Goal: Entertainment & Leisure: Consume media (video, audio)

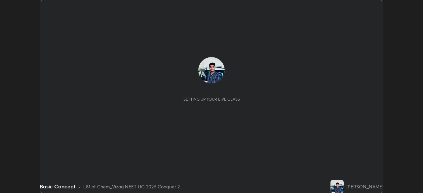
scroll to position [193, 422]
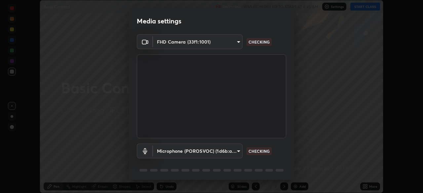
type input "30e3a5fdac558d38a93a25324d9b85e60c7c87f97241778371ba988a20b1c4d0"
type input "1a940505df45dfeaf853d4e748bcc9ca5a1f4190482371f2bc211992927e8142"
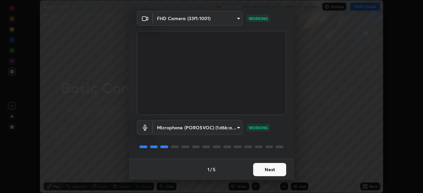
click at [262, 170] on button "Next" at bounding box center [269, 169] width 33 height 13
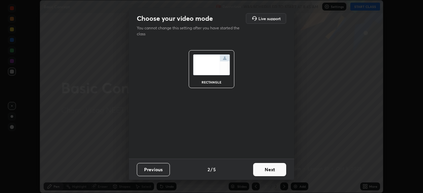
click at [265, 173] on button "Next" at bounding box center [269, 169] width 33 height 13
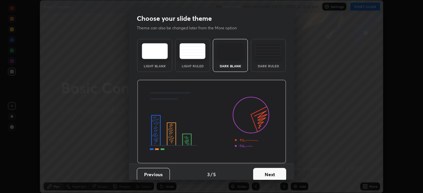
click at [266, 176] on button "Next" at bounding box center [269, 174] width 33 height 13
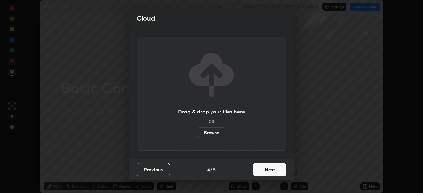
click at [268, 171] on button "Next" at bounding box center [269, 169] width 33 height 13
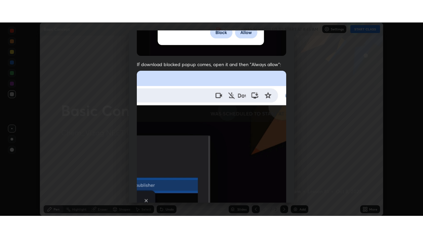
scroll to position [158, 0]
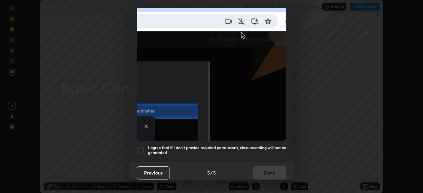
click at [144, 147] on div at bounding box center [141, 150] width 8 height 8
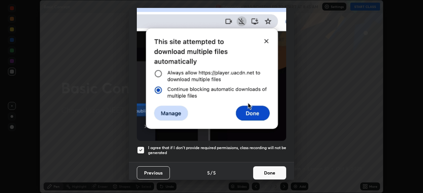
click at [263, 171] on button "Done" at bounding box center [269, 172] width 33 height 13
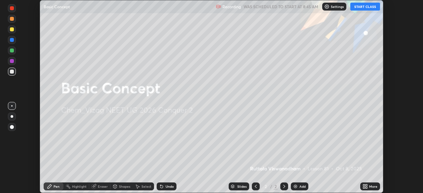
click at [363, 8] on button "START CLASS" at bounding box center [365, 7] width 30 height 8
click at [367, 184] on div "More" at bounding box center [370, 187] width 20 height 8
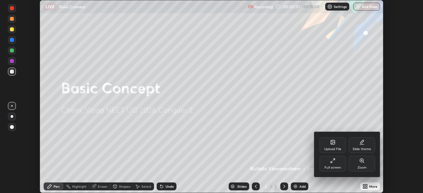
click at [340, 162] on div "Full screen" at bounding box center [332, 164] width 26 height 16
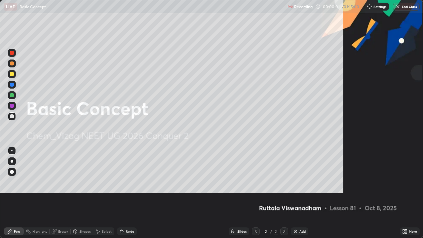
scroll to position [238, 423]
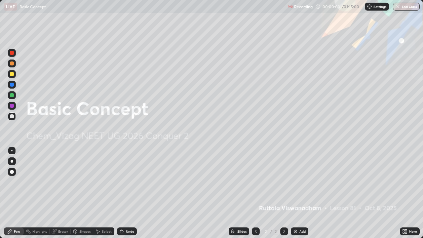
click at [297, 193] on div "Add" at bounding box center [299, 231] width 17 height 8
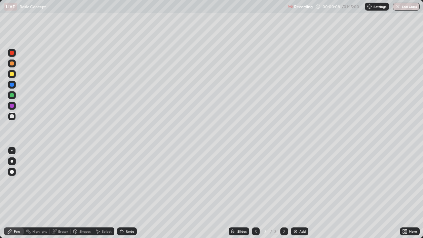
click at [14, 75] on div at bounding box center [12, 74] width 4 height 4
click at [14, 117] on div at bounding box center [12, 116] width 4 height 4
click at [128, 193] on div "Undo" at bounding box center [130, 230] width 8 height 3
click at [127, 193] on div "Undo" at bounding box center [130, 230] width 8 height 3
click at [100, 193] on div "Select" at bounding box center [103, 231] width 21 height 8
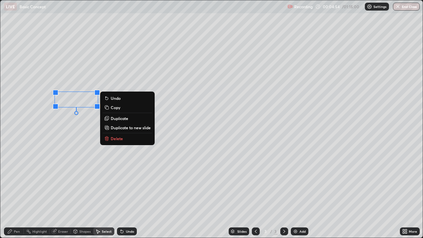
click at [112, 138] on p "Delete" at bounding box center [117, 138] width 12 height 5
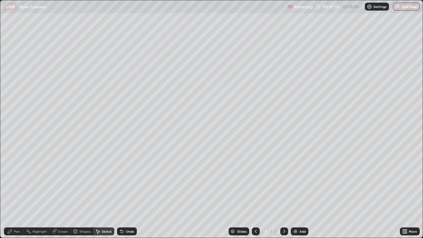
click at [297, 193] on div "Add" at bounding box center [299, 231] width 17 height 8
click at [252, 193] on div at bounding box center [256, 231] width 8 height 8
click at [396, 74] on div "0 ° Undo Copy Duplicate Duplicate to new slide Delete" at bounding box center [211, 118] width 422 height 237
click at [19, 193] on div "Pen" at bounding box center [17, 230] width 6 height 3
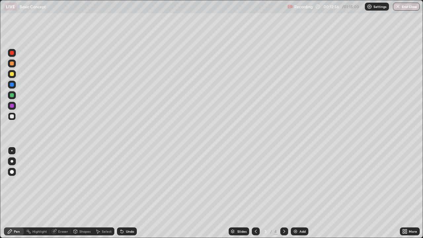
click at [298, 193] on div "Add" at bounding box center [299, 231] width 17 height 8
click at [13, 75] on div at bounding box center [12, 74] width 4 height 4
click at [13, 115] on div at bounding box center [12, 116] width 4 height 4
click at [131, 193] on div "Undo" at bounding box center [130, 230] width 8 height 3
click at [132, 193] on div "Undo" at bounding box center [130, 230] width 8 height 3
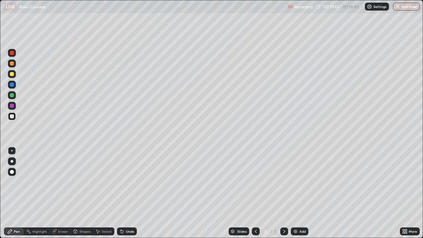
click at [128, 193] on div "Undo" at bounding box center [127, 231] width 20 height 8
click at [296, 193] on img at bounding box center [295, 230] width 5 height 5
click at [126, 193] on div "Undo" at bounding box center [130, 230] width 8 height 3
click at [126, 193] on div "Undo" at bounding box center [127, 231] width 20 height 8
click at [255, 193] on icon at bounding box center [255, 230] width 5 height 5
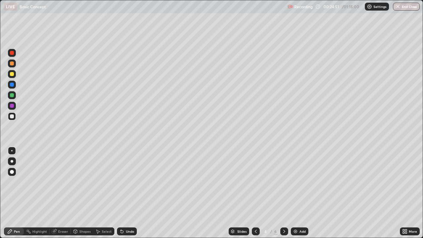
click at [287, 193] on div at bounding box center [284, 231] width 8 height 8
click at [297, 193] on div "Add" at bounding box center [299, 231] width 17 height 8
click at [129, 193] on div "Undo" at bounding box center [130, 230] width 8 height 3
click at [130, 193] on div "Undo" at bounding box center [130, 230] width 8 height 3
click at [299, 193] on div "Add" at bounding box center [302, 230] width 6 height 3
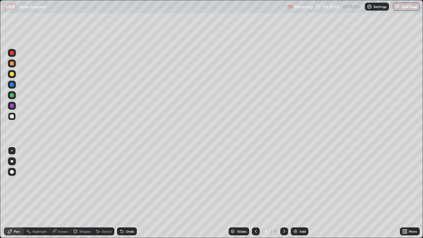
click at [298, 193] on div "Add" at bounding box center [299, 231] width 17 height 8
click at [13, 74] on div at bounding box center [12, 74] width 4 height 4
click at [14, 117] on div at bounding box center [12, 116] width 4 height 4
click at [130, 193] on div "Undo" at bounding box center [127, 231] width 20 height 8
click at [12, 75] on div at bounding box center [12, 74] width 4 height 4
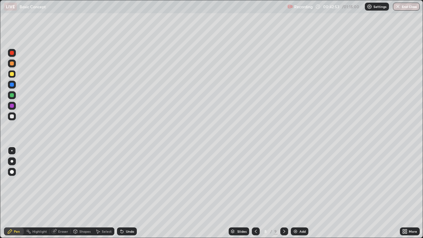
click at [11, 86] on div at bounding box center [12, 85] width 4 height 4
click at [127, 193] on div "Undo" at bounding box center [127, 231] width 20 height 8
click at [128, 193] on div "Undo" at bounding box center [130, 230] width 8 height 3
click at [127, 193] on div "Undo" at bounding box center [130, 230] width 8 height 3
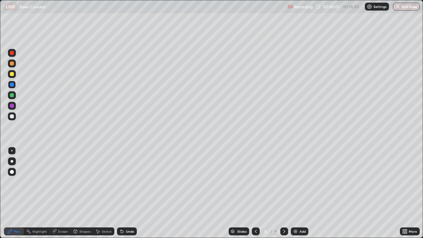
click at [129, 193] on div "Undo" at bounding box center [130, 230] width 8 height 3
click at [128, 193] on div "Undo" at bounding box center [130, 230] width 8 height 3
click at [126, 193] on div "Undo" at bounding box center [127, 231] width 20 height 8
click at [11, 75] on div at bounding box center [12, 74] width 4 height 4
click at [13, 95] on div at bounding box center [12, 95] width 4 height 4
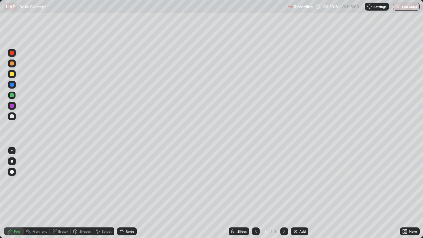
click at [299, 193] on div "Add" at bounding box center [302, 230] width 6 height 3
click at [10, 118] on div at bounding box center [12, 116] width 4 height 4
click at [13, 95] on div at bounding box center [12, 95] width 4 height 4
click at [13, 118] on div at bounding box center [12, 116] width 4 height 4
click at [130, 193] on div "Undo" at bounding box center [130, 230] width 8 height 3
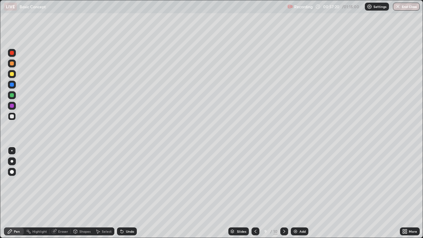
click at [128, 193] on div "Undo" at bounding box center [127, 231] width 20 height 8
click at [299, 193] on div "Add" at bounding box center [302, 230] width 6 height 3
click at [128, 193] on div "Undo" at bounding box center [130, 230] width 8 height 3
click at [101, 193] on div "Select" at bounding box center [103, 231] width 21 height 8
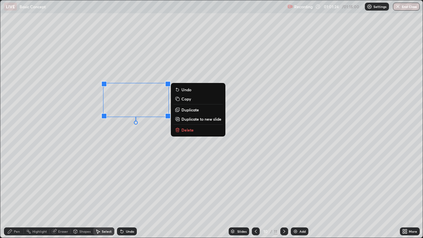
click at [187, 111] on p "Duplicate" at bounding box center [189, 109] width 17 height 5
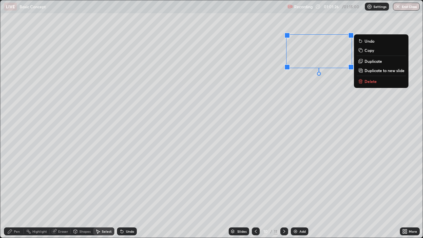
click at [293, 116] on div "0 ° Undo Copy Duplicate Duplicate to new slide Delete" at bounding box center [211, 118] width 422 height 237
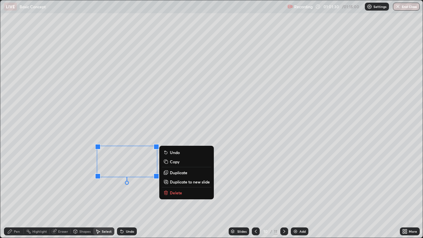
click at [178, 172] on p "Duplicate" at bounding box center [178, 172] width 17 height 5
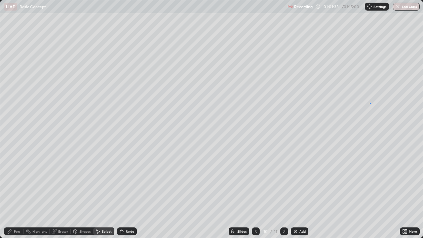
click at [369, 103] on div "0 ° Undo Copy Duplicate Duplicate to new slide Delete" at bounding box center [211, 118] width 422 height 237
click at [19, 193] on div "Pen" at bounding box center [14, 231] width 20 height 8
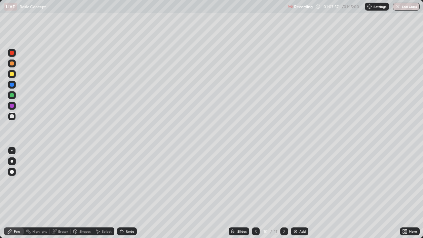
click at [397, 7] on img "button" at bounding box center [397, 6] width 5 height 5
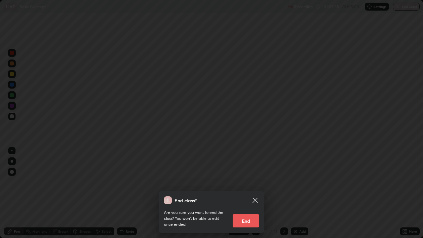
click at [256, 193] on button "End" at bounding box center [245, 220] width 26 height 13
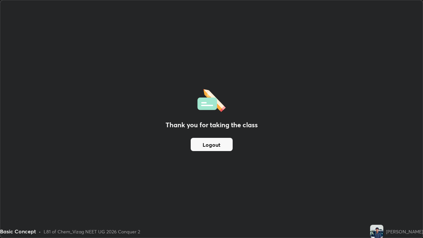
click at [220, 143] on button "Logout" at bounding box center [211, 144] width 42 height 13
click at [210, 143] on button "Logout" at bounding box center [211, 144] width 42 height 13
click at [221, 146] on button "Logout" at bounding box center [211, 144] width 42 height 13
